Goal: Information Seeking & Learning: Learn about a topic

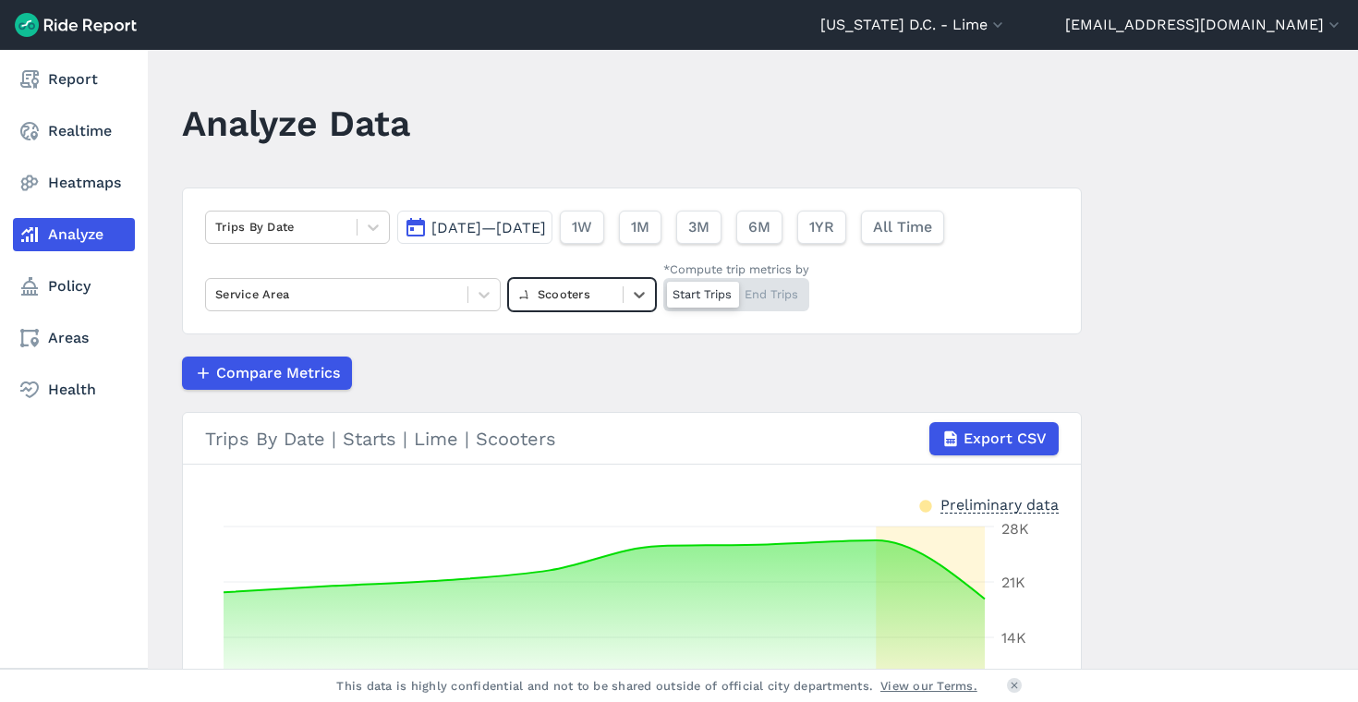
scroll to position [170, 0]
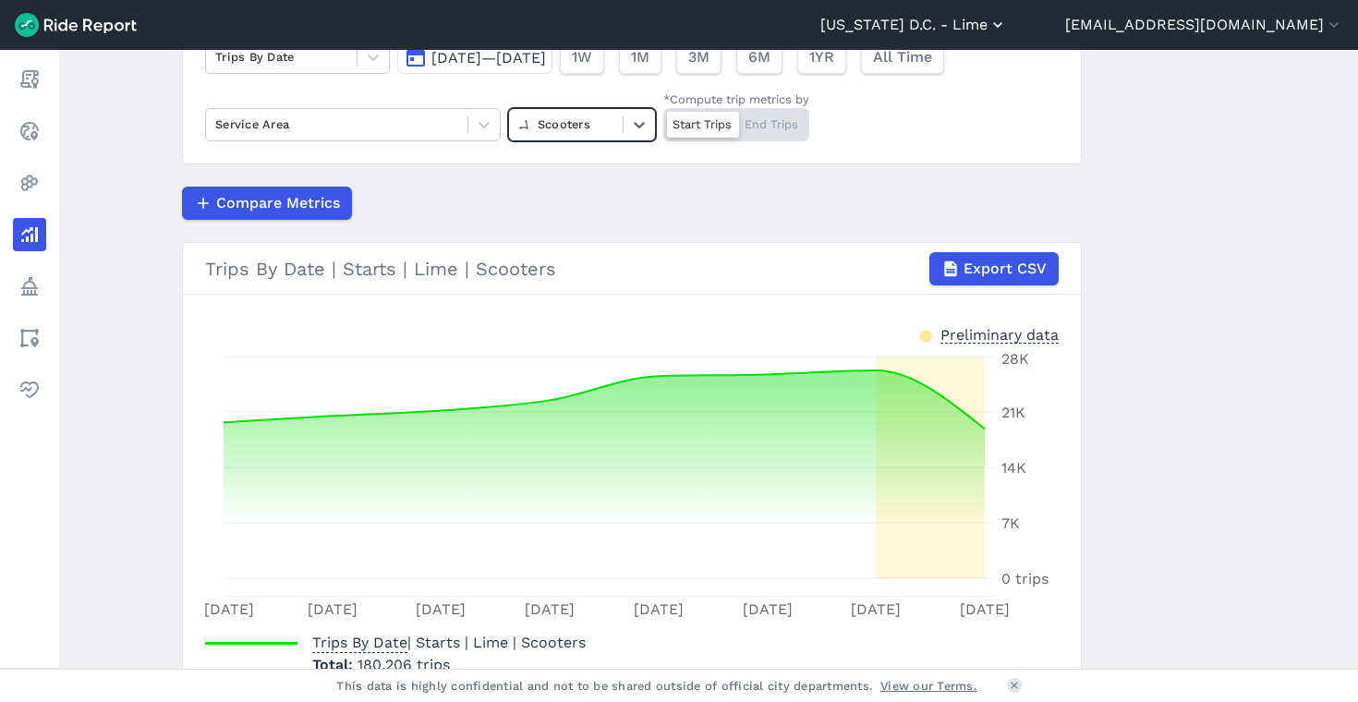
click at [1007, 21] on button "[US_STATE] D.C. - Lime" at bounding box center [913, 25] width 187 height 22
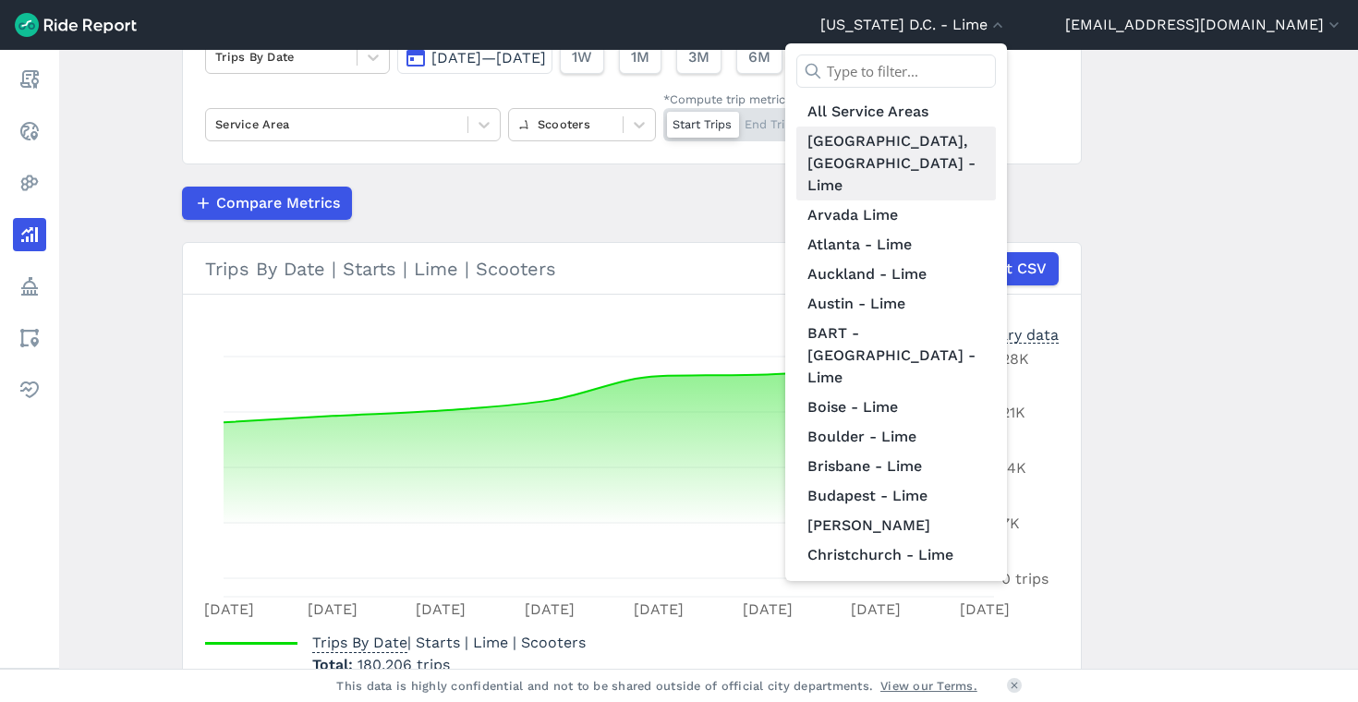
click at [996, 133] on link "[GEOGRAPHIC_DATA], [GEOGRAPHIC_DATA] - Lime" at bounding box center [896, 164] width 200 height 74
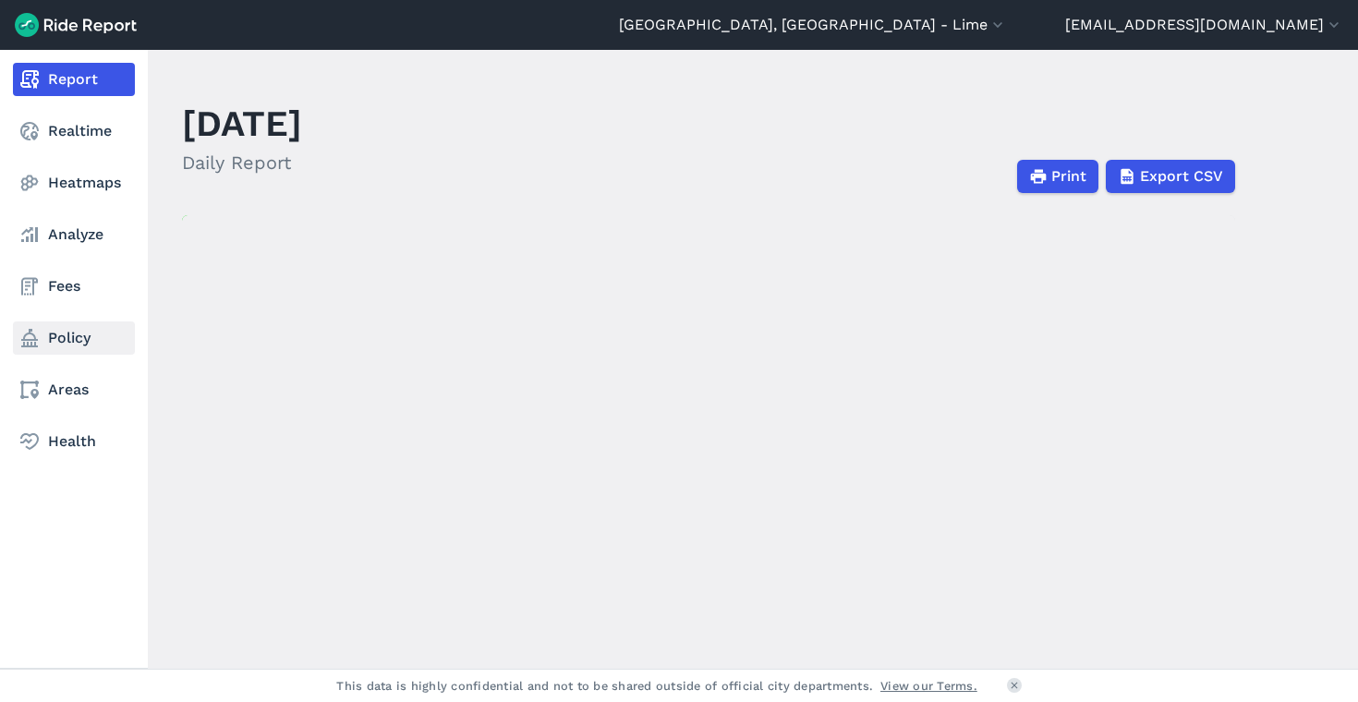
click at [64, 333] on link "Policy" at bounding box center [74, 337] width 122 height 33
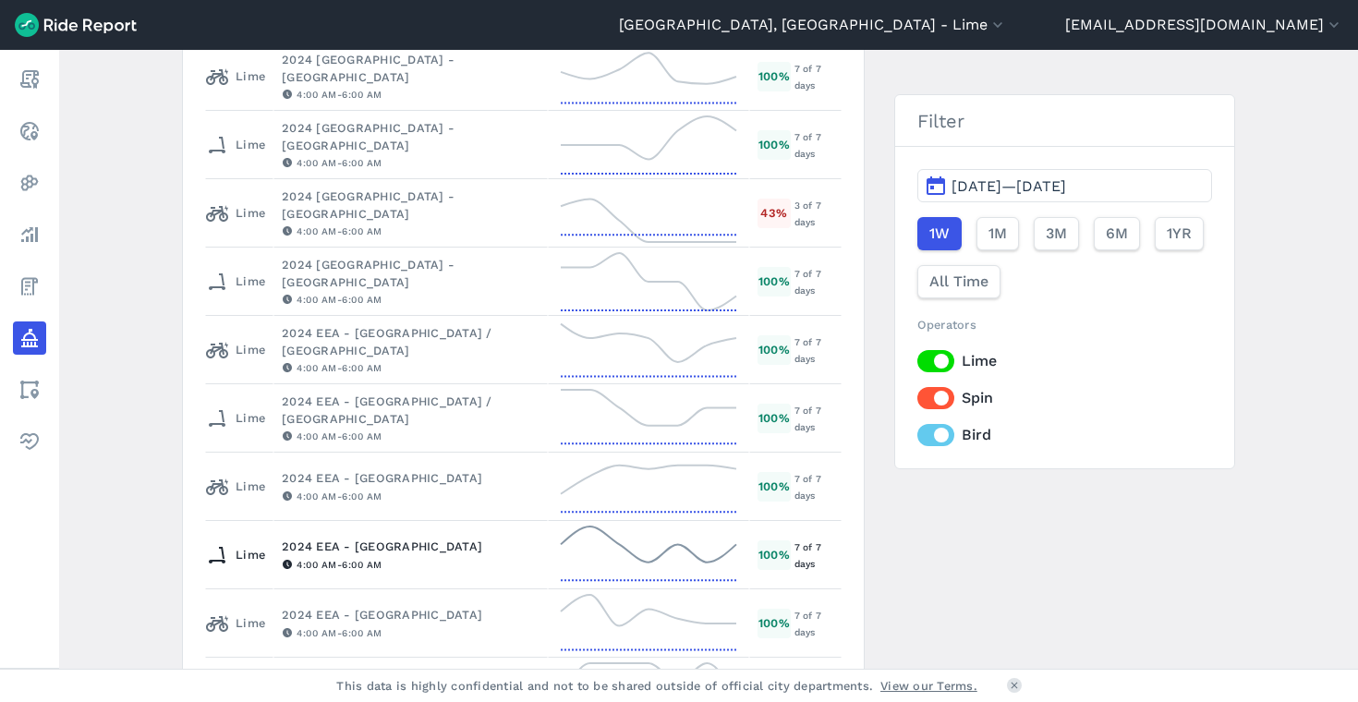
scroll to position [1385, 0]
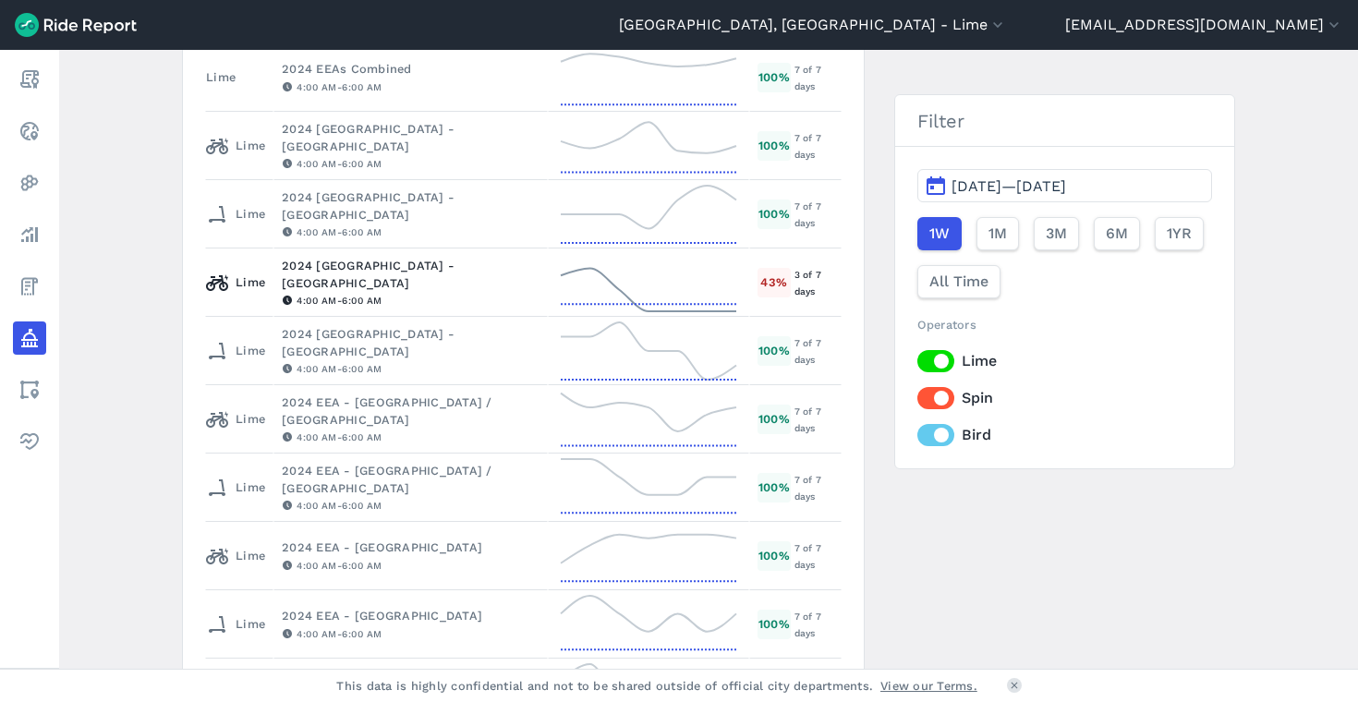
click at [478, 292] on div "4:00 AM - 6:00 AM" at bounding box center [411, 300] width 258 height 17
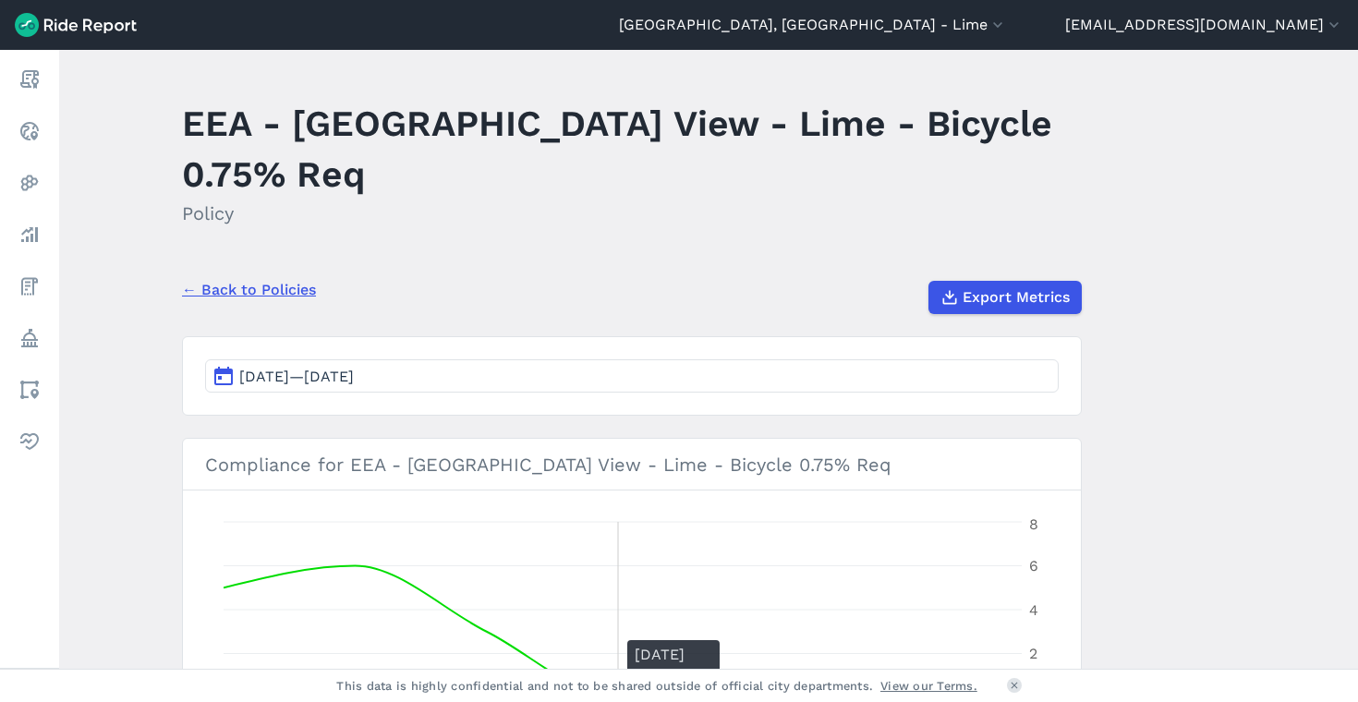
scroll to position [74, 0]
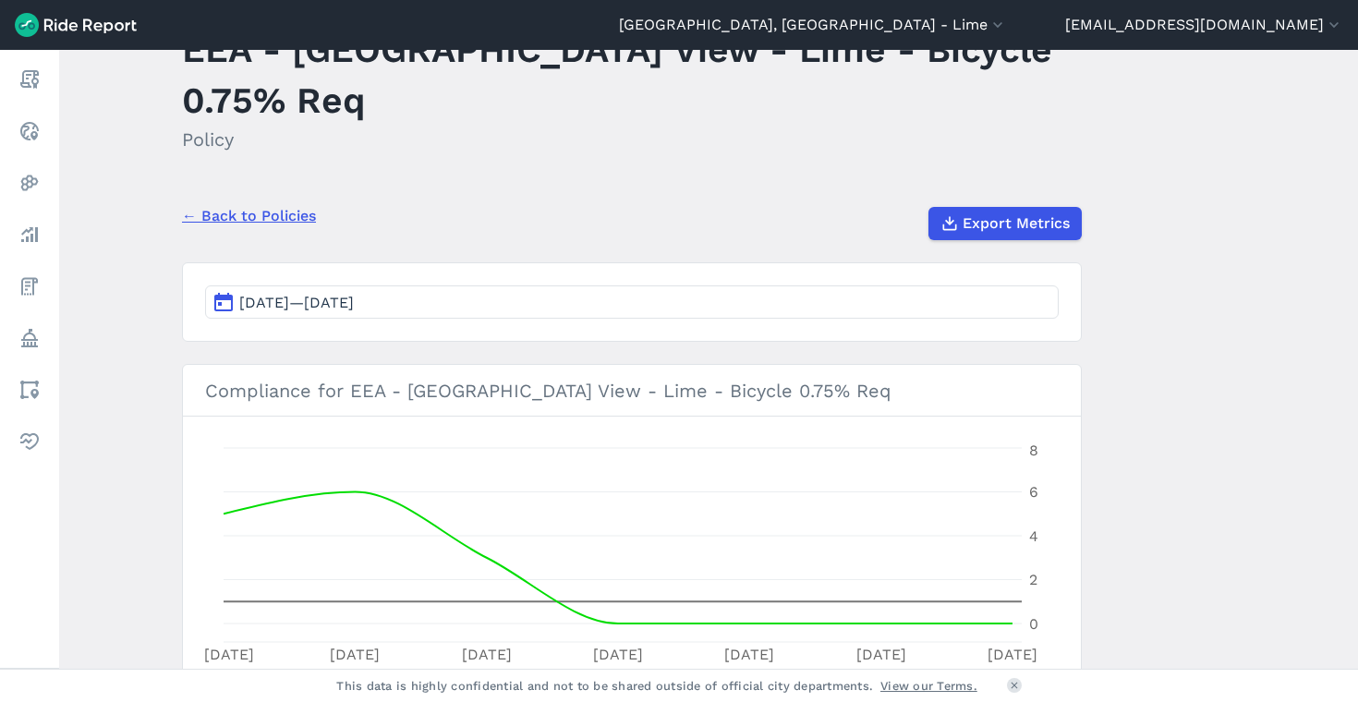
click at [257, 205] on link "← Back to Policies" at bounding box center [249, 216] width 134 height 22
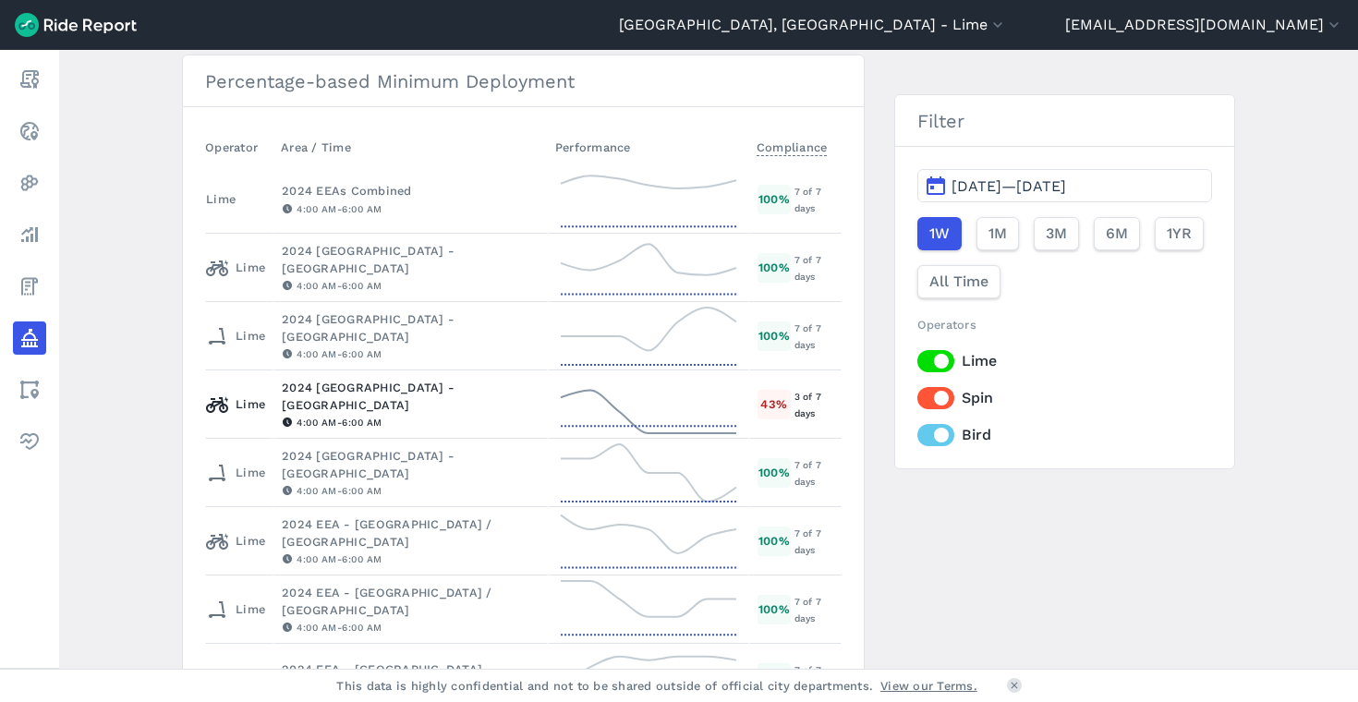
scroll to position [1159, 0]
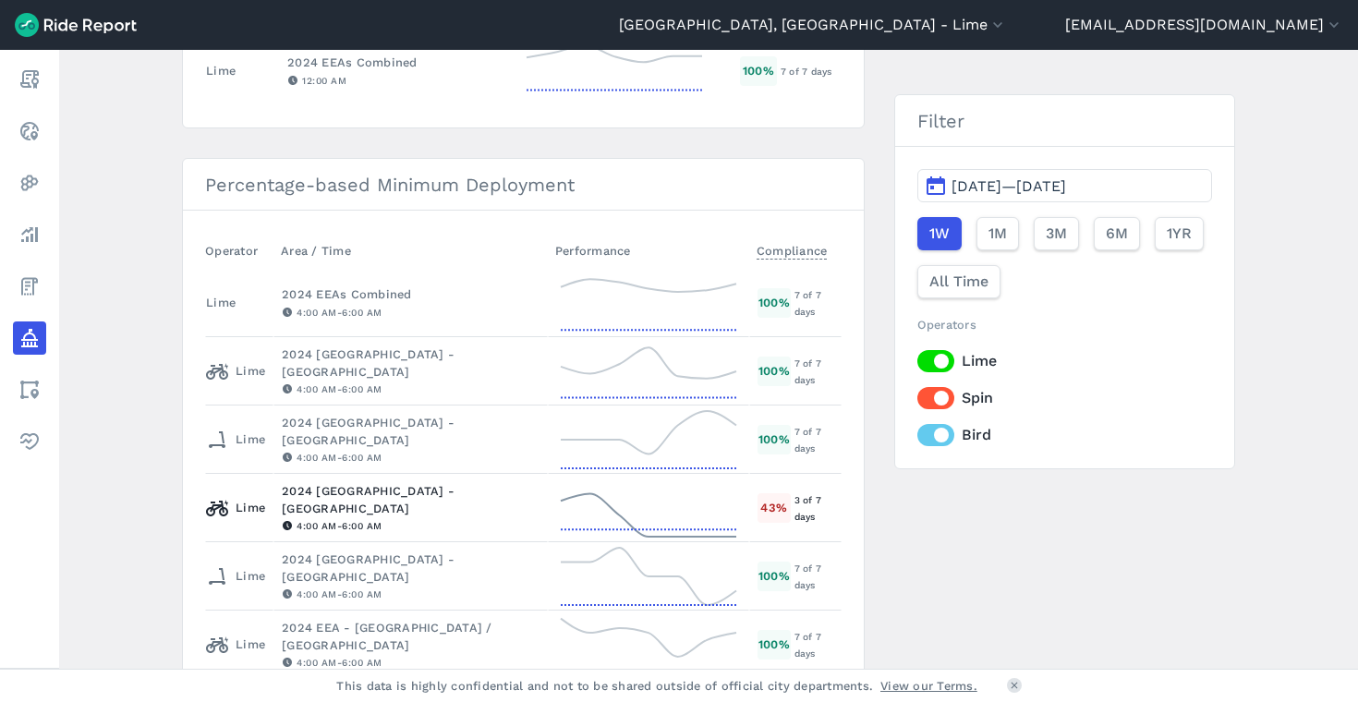
click at [430, 501] on div "2024 [GEOGRAPHIC_DATA] - [GEOGRAPHIC_DATA]" at bounding box center [411, 499] width 258 height 35
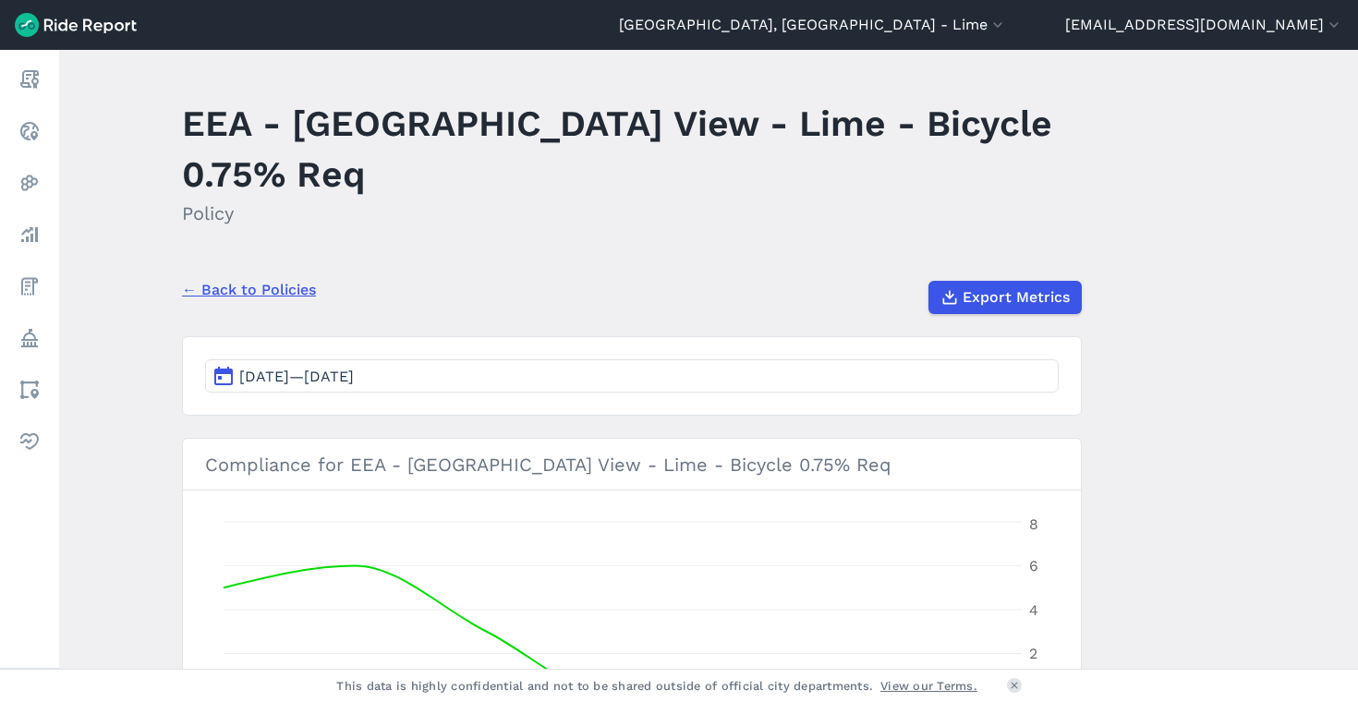
click at [236, 279] on link "← Back to Policies" at bounding box center [249, 290] width 134 height 22
